Goal: Navigation & Orientation: Find specific page/section

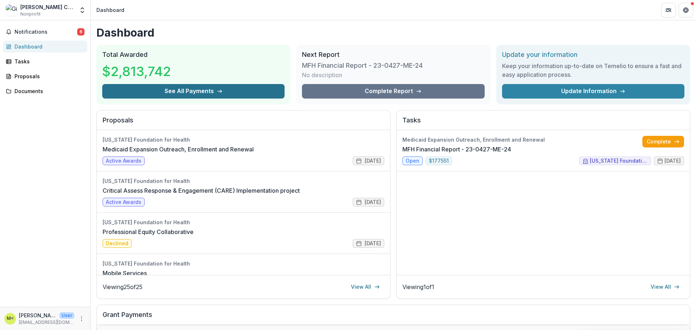
click at [123, 85] on button "See All Payments" at bounding box center [193, 91] width 182 height 15
click at [28, 77] on div "Proposals" at bounding box center [48, 77] width 67 height 8
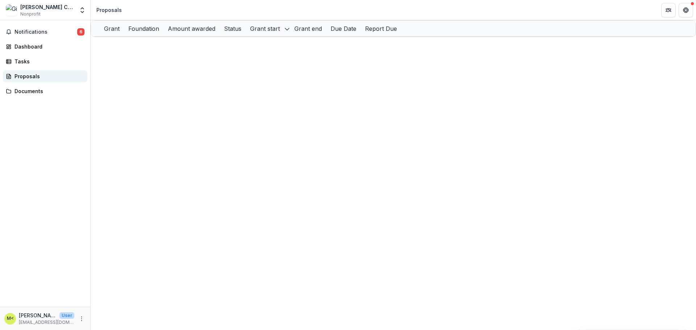
scroll to position [76, 0]
click at [175, 306] on link "Mentally Ill Chemical Abuse Project (MICAP)" at bounding box center [169, 309] width 111 height 6
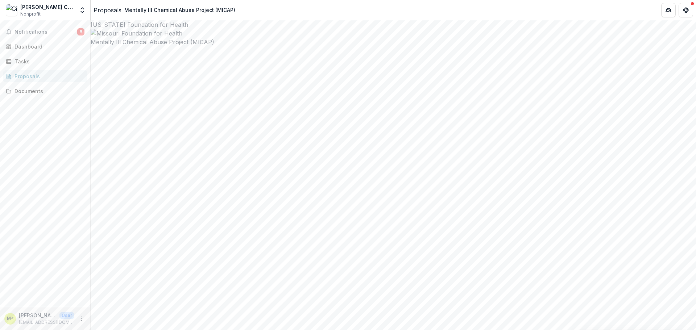
click at [110, 9] on div "Proposals" at bounding box center [108, 10] width 28 height 9
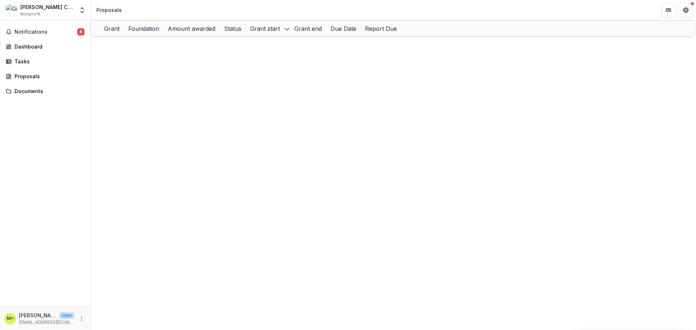
scroll to position [108, 0]
click at [80, 319] on icon "More" at bounding box center [82, 319] width 6 height 6
click at [124, 305] on link "Settings" at bounding box center [130, 304] width 78 height 12
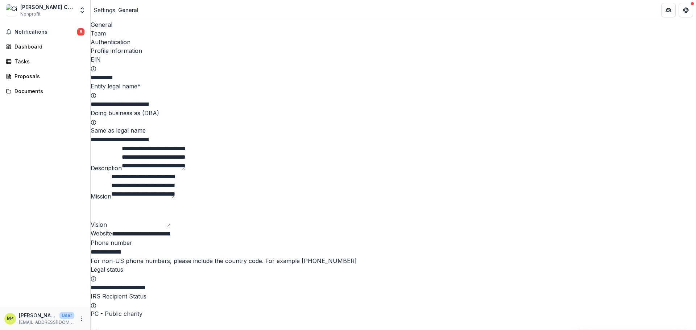
click at [137, 29] on div "Team" at bounding box center [394, 33] width 606 height 9
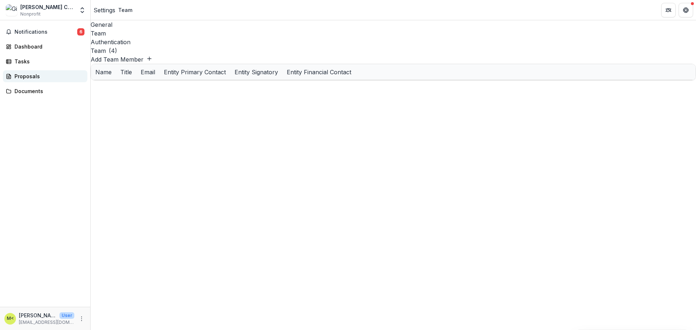
click at [32, 77] on div "Proposals" at bounding box center [48, 77] width 67 height 8
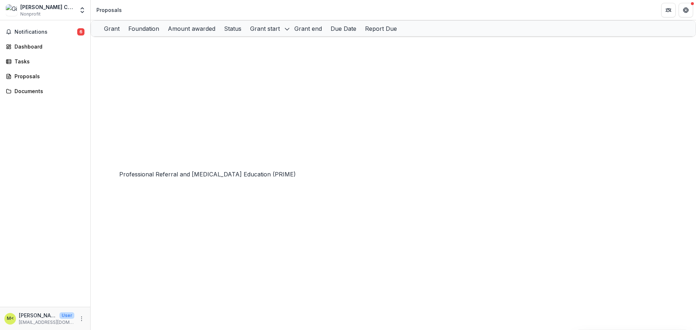
click at [189, 157] on link "Professional Referral and [MEDICAL_DATA] Education (PRIME)" at bounding box center [191, 154] width 155 height 6
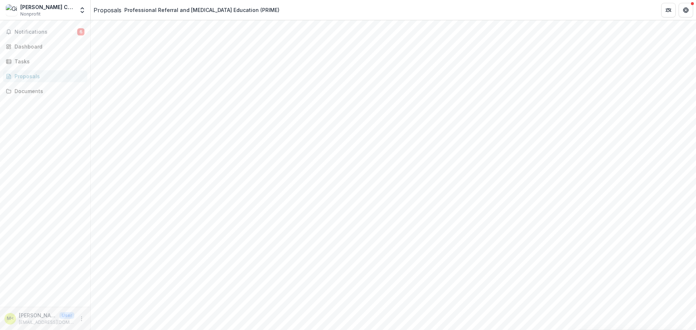
scroll to position [145, 0]
click at [6, 330] on button "Close" at bounding box center [3, 334] width 6 height 9
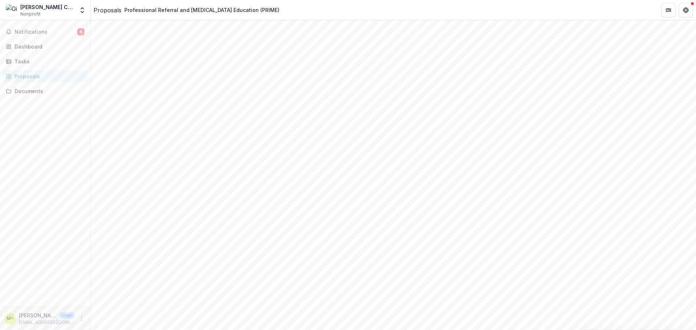
click at [6, 330] on button "Close" at bounding box center [3, 334] width 6 height 9
click at [118, 9] on div "Proposals" at bounding box center [108, 10] width 28 height 9
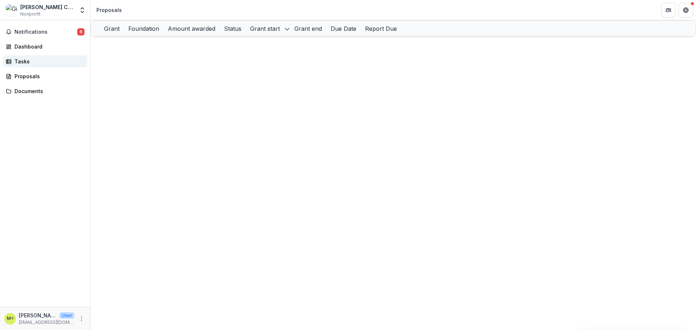
click at [22, 59] on div "Tasks" at bounding box center [48, 62] width 67 height 8
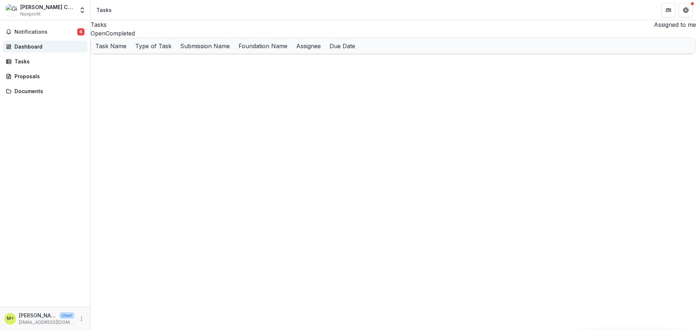
click at [36, 46] on div "Dashboard" at bounding box center [48, 47] width 67 height 8
